Goal: Communication & Community: Answer question/provide support

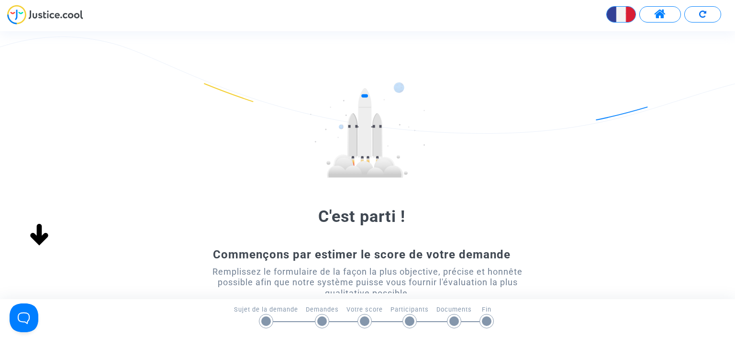
click at [661, 11] on span at bounding box center [660, 14] width 12 height 12
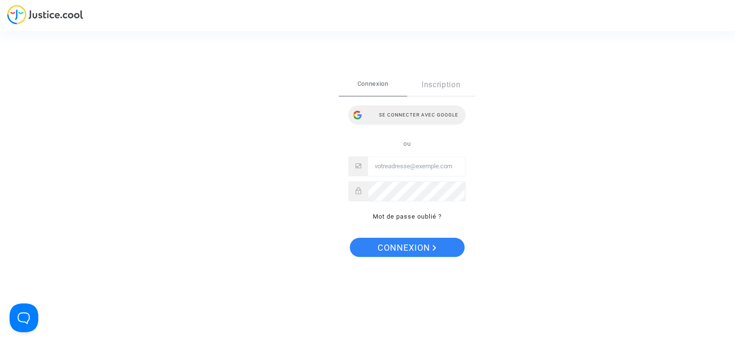
click at [421, 114] on div "Se connecter avec Google" at bounding box center [406, 114] width 117 height 19
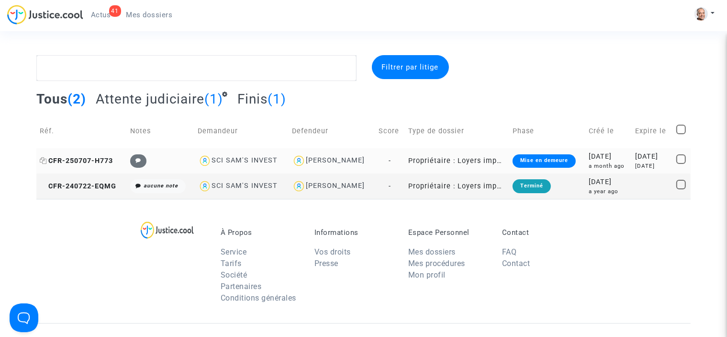
click at [90, 160] on span "CFR-250707-H773" at bounding box center [76, 161] width 73 height 8
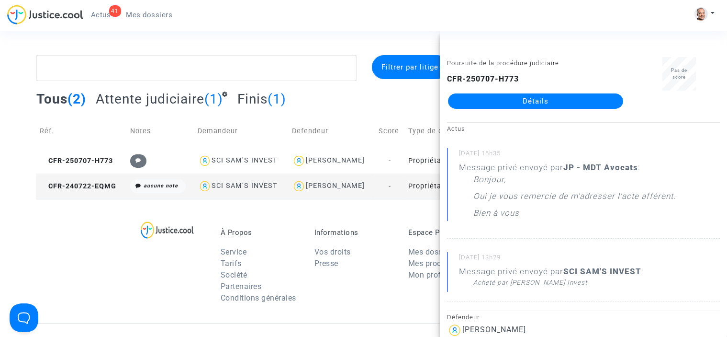
click at [561, 93] on div "CFR-250707-H773 Détails" at bounding box center [535, 90] width 177 height 35
click at [561, 101] on link "Détails" at bounding box center [535, 100] width 175 height 15
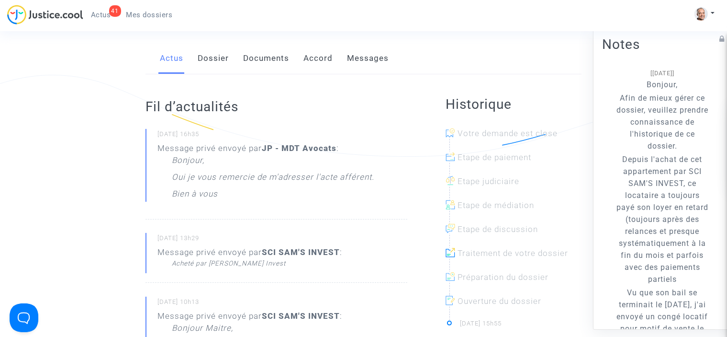
scroll to position [138, 0]
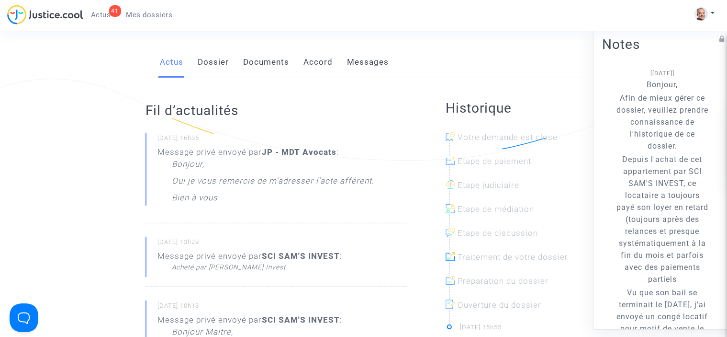
click at [354, 75] on link "Messages" at bounding box center [368, 62] width 42 height 32
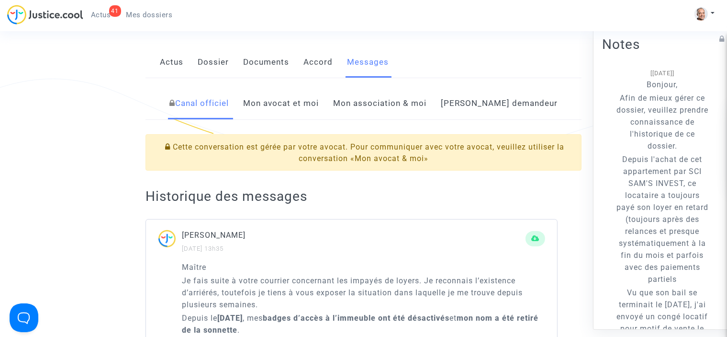
click at [316, 115] on link "Mon avocat et moi" at bounding box center [281, 104] width 76 height 32
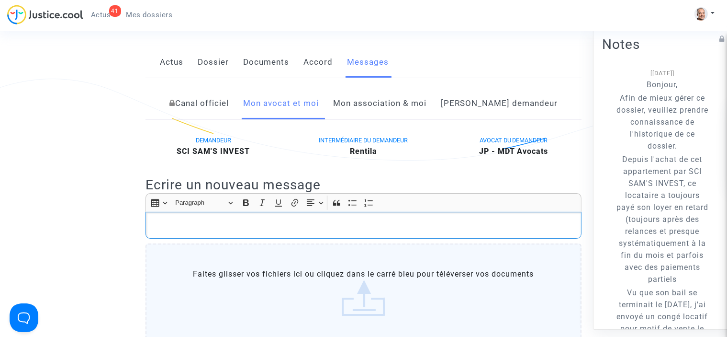
click at [278, 231] on p "Rich Text Editor, main" at bounding box center [364, 225] width 426 height 12
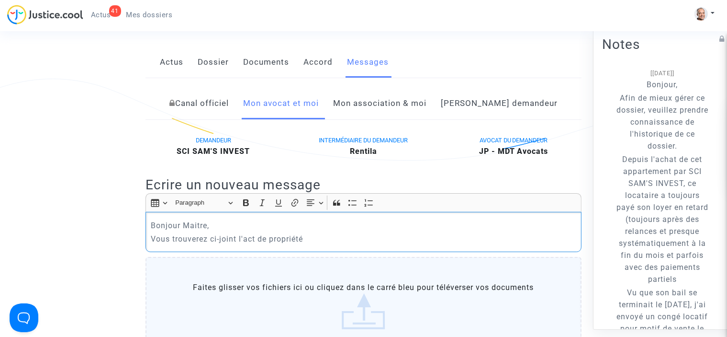
click at [256, 245] on p "Vous trouverez ci-joint l'act de propriété" at bounding box center [364, 239] width 426 height 12
click at [321, 245] on p "Vous trouverez ci-joint l'acte de propriété" at bounding box center [364, 239] width 426 height 12
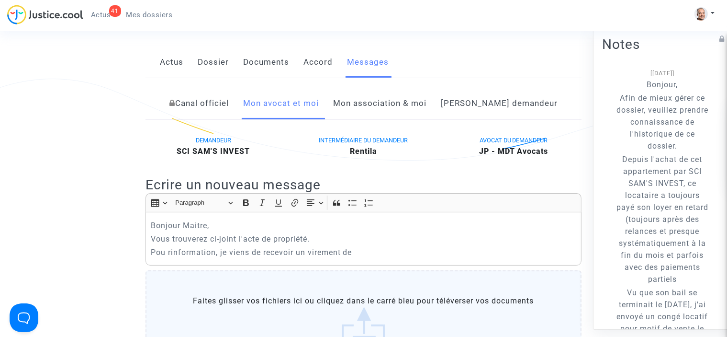
click at [362, 258] on p "Pou rinformation, je viens de recevoir un virement de" at bounding box center [364, 252] width 426 height 12
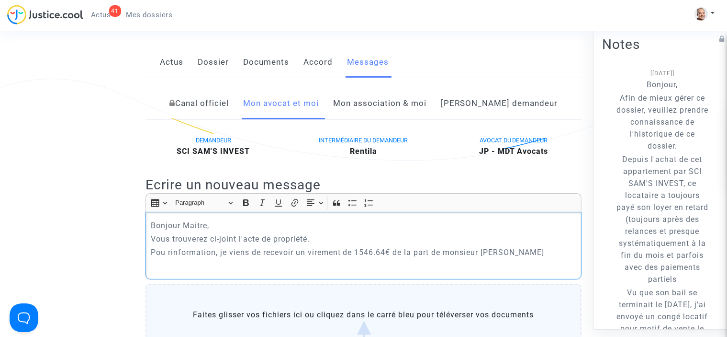
click at [168, 258] on p "Pou rinformation, je viens de recevoir un virement de 1546.64€ de la part de mo…" at bounding box center [364, 252] width 426 height 12
click at [168, 271] on p "Rich Text Editor, main" at bounding box center [364, 265] width 426 height 12
click at [520, 258] on p "Pour information, je viens de recevoir un virement de 1546.64€ de la part de mo…" at bounding box center [364, 252] width 426 height 12
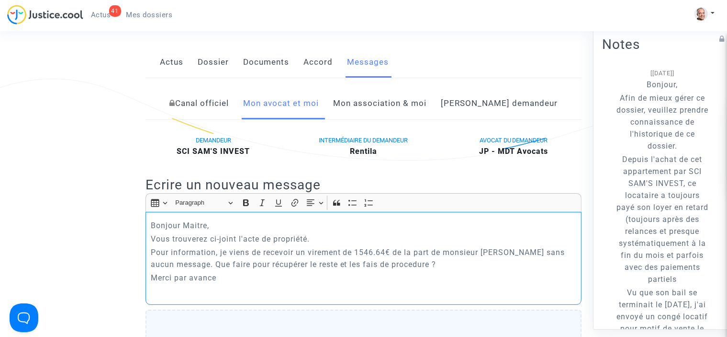
click at [384, 270] on p "Pour information, je viens de recevoir un virement de 1546.64€ de la part de mo…" at bounding box center [364, 258] width 426 height 24
click at [315, 270] on p "Pour information, je viens de recevoir un virement de 1546.64€ de la part de mo…" at bounding box center [364, 258] width 426 height 24
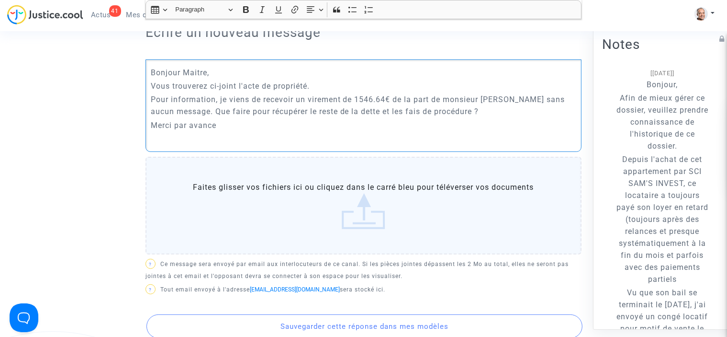
scroll to position [407, 0]
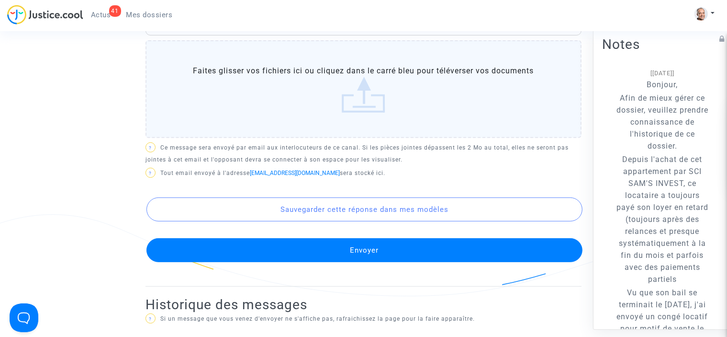
click at [404, 108] on label "Faites glisser vos fichiers ici ou cliquez dans le carré bleu pour téléverser v…" at bounding box center [364, 89] width 436 height 98
click at [0, 0] on input "Faites glisser vos fichiers ici ou cliquez dans le carré bleu pour téléverser v…" at bounding box center [0, 0] width 0 height 0
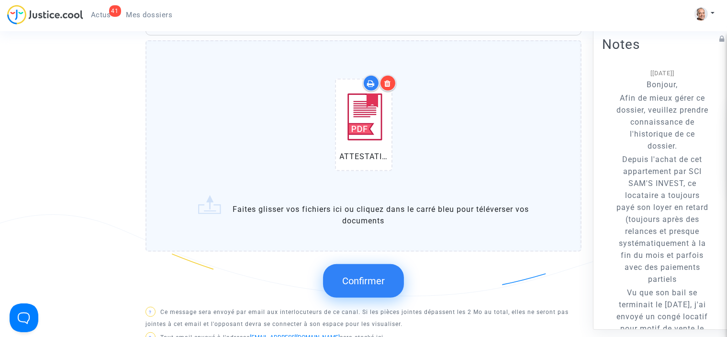
click at [365, 286] on span "Confirmer" at bounding box center [363, 280] width 43 height 11
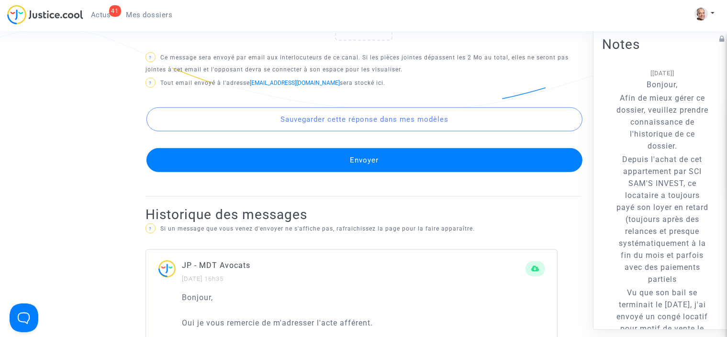
scroll to position [603, 0]
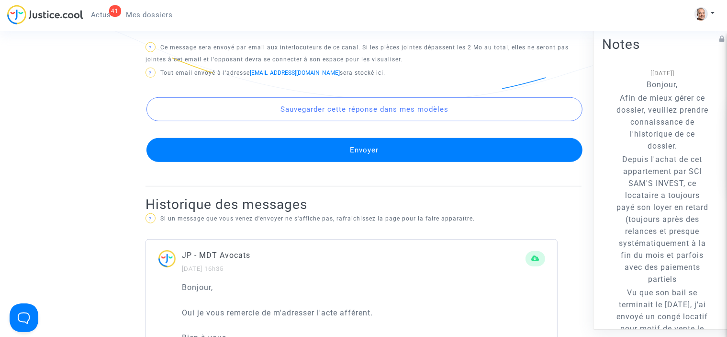
click at [524, 159] on button "Envoyer" at bounding box center [364, 150] width 436 height 24
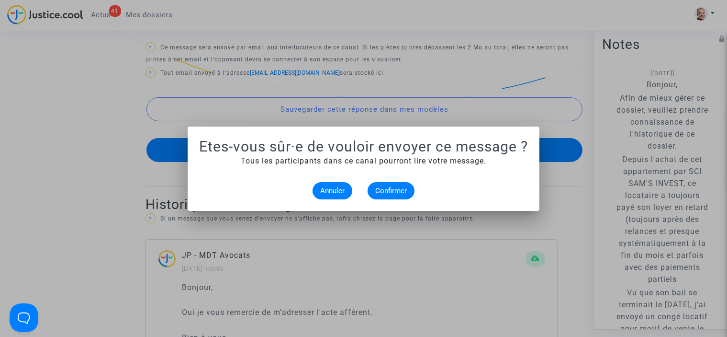
scroll to position [0, 0]
click at [384, 189] on span "Confirmer" at bounding box center [391, 190] width 32 height 9
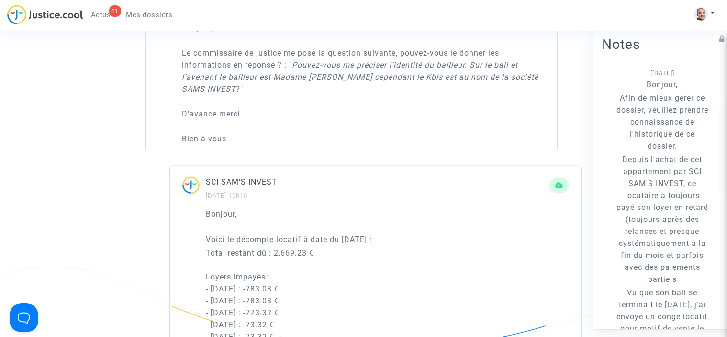
scroll to position [1189, 0]
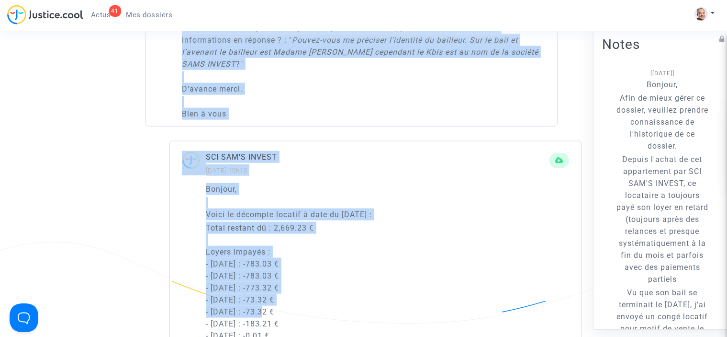
drag, startPoint x: 270, startPoint y: 308, endPoint x: 43, endPoint y: -58, distance: 431.1
